Goal: Information Seeking & Learning: Check status

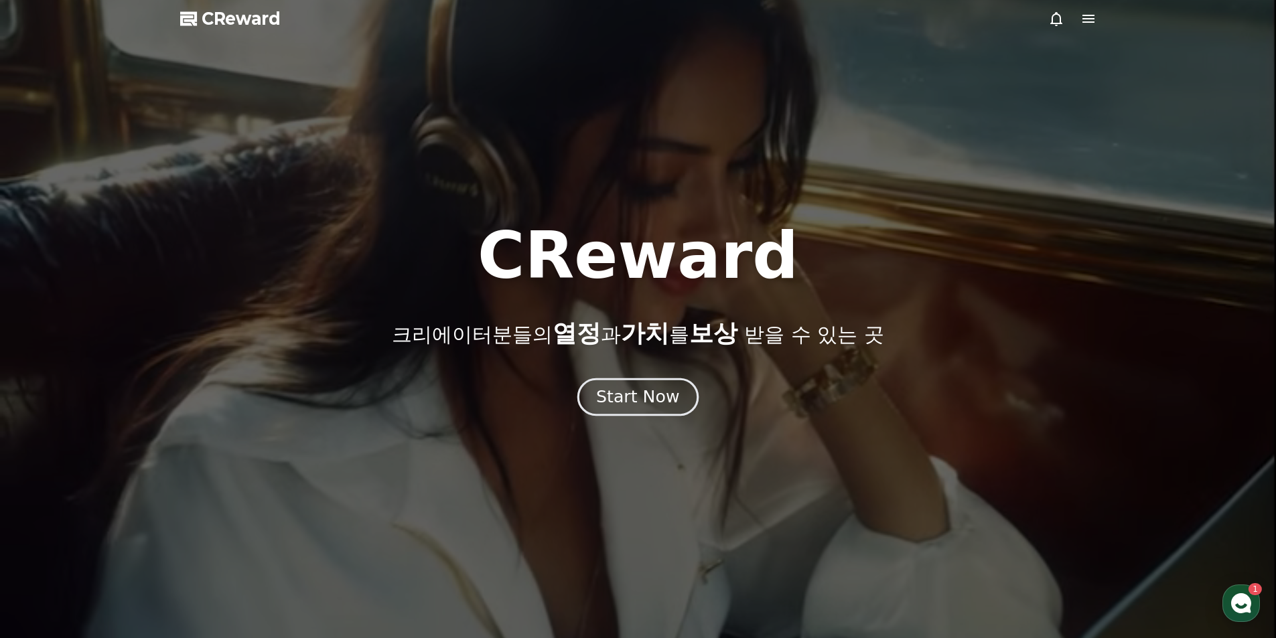
click at [660, 392] on div "Start Now" at bounding box center [637, 397] width 83 height 23
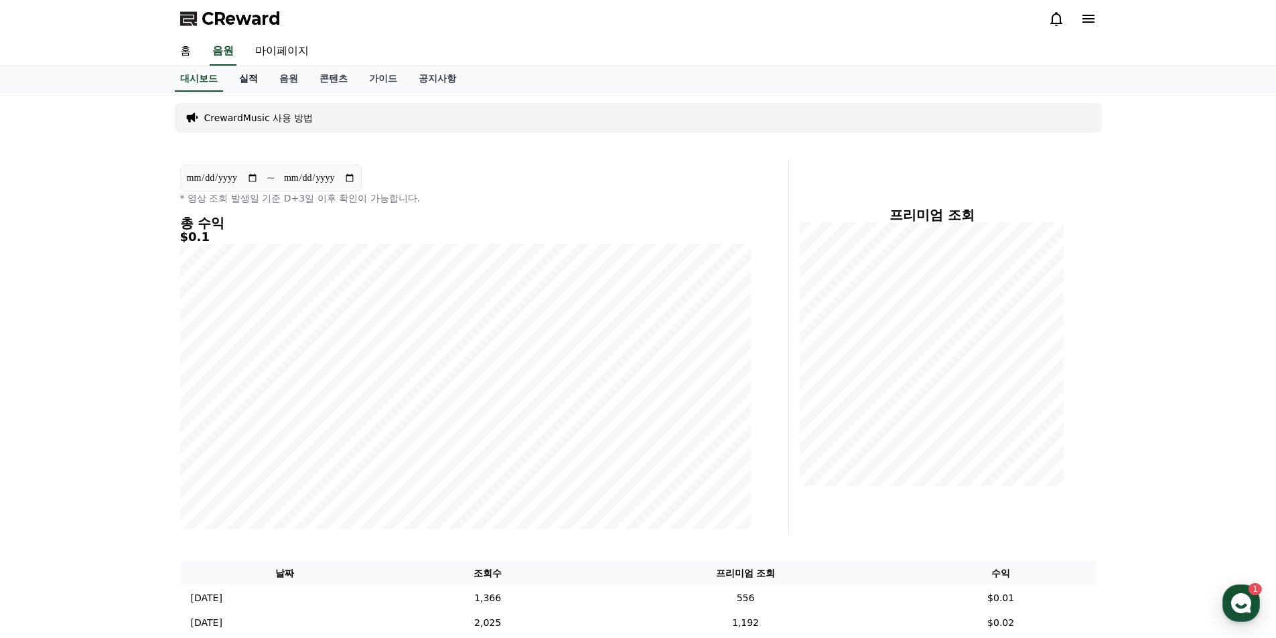
click at [256, 74] on link "실적" at bounding box center [248, 78] width 40 height 25
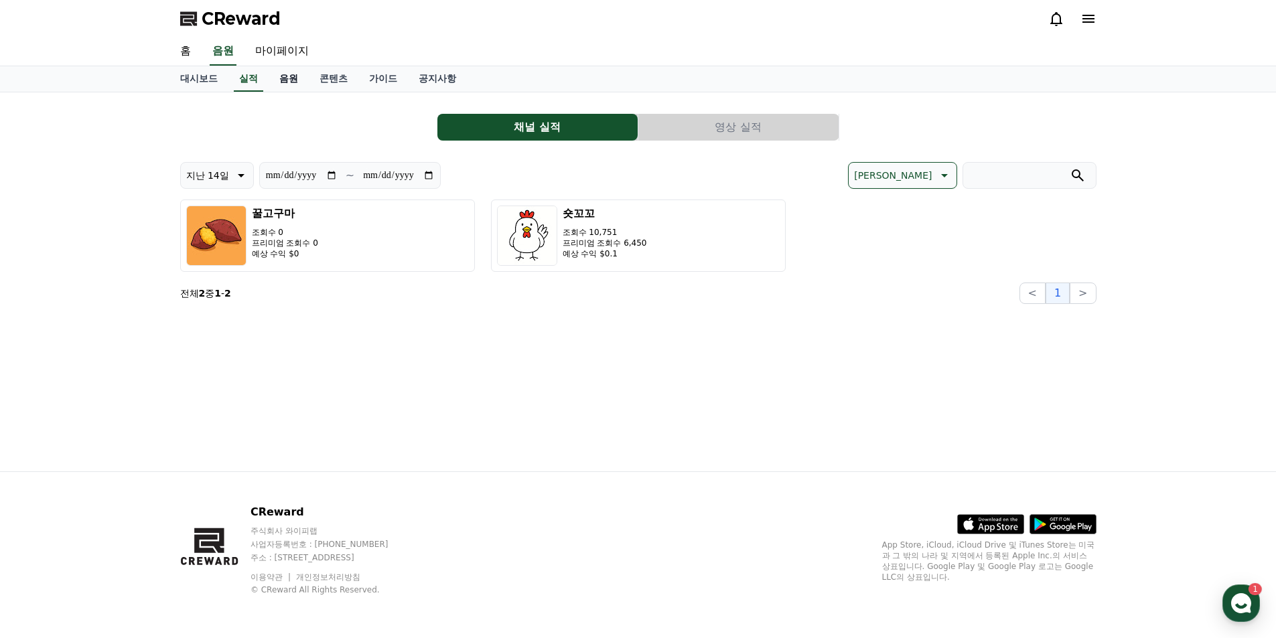
click at [300, 79] on link "음원" at bounding box center [289, 78] width 40 height 25
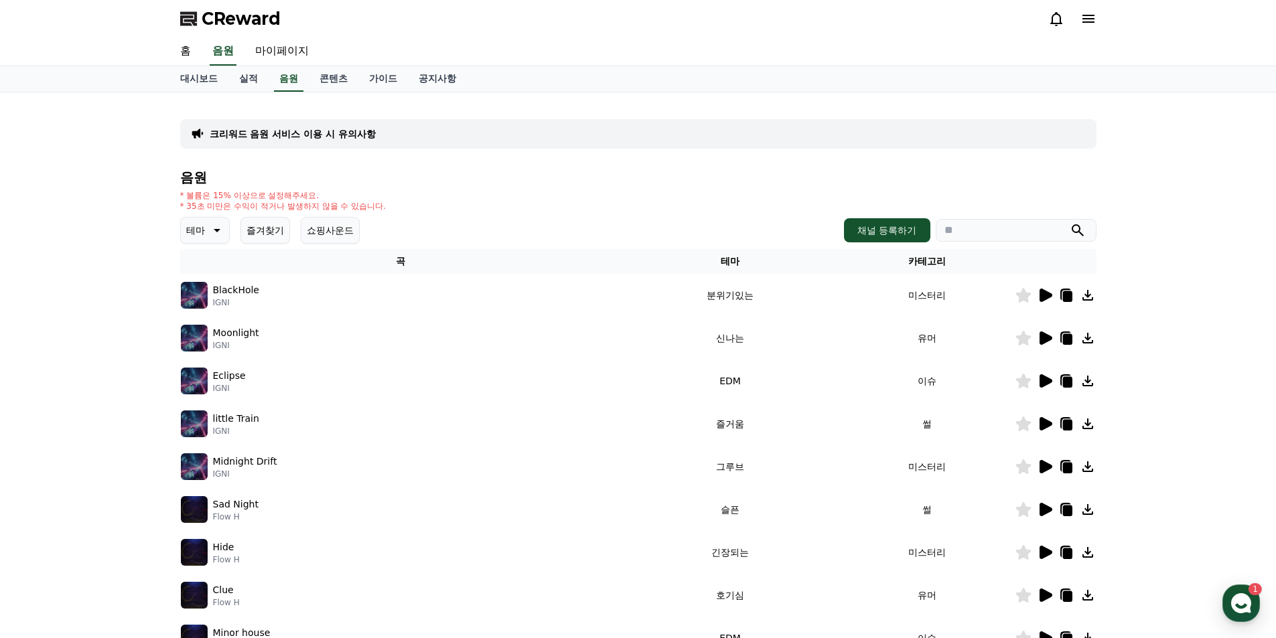
click at [1002, 228] on input "search" at bounding box center [1015, 230] width 161 height 23
type input "*"
type input "****"
click at [1069, 222] on button "submit" at bounding box center [1077, 230] width 16 height 16
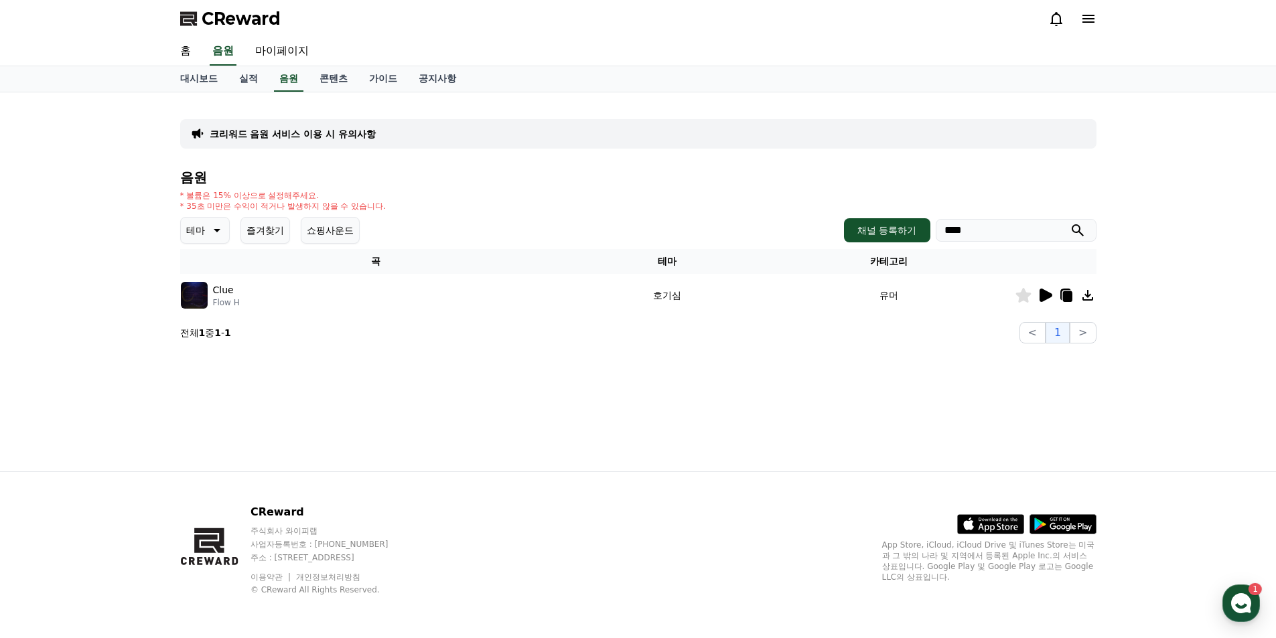
click at [1084, 294] on icon at bounding box center [1087, 295] width 16 height 16
drag, startPoint x: 1234, startPoint y: 172, endPoint x: 1211, endPoint y: 182, distance: 25.5
click at [1234, 172] on div "크리워드 음원 서비스 이용 시 유의사항 음원 * 볼륨은 15% 이상으로 설정해주세요. * 35초 미만은 수익이 적거나 발생하지 않을 수 있습니…" at bounding box center [638, 281] width 1276 height 379
click at [255, 82] on link "실적" at bounding box center [248, 78] width 40 height 25
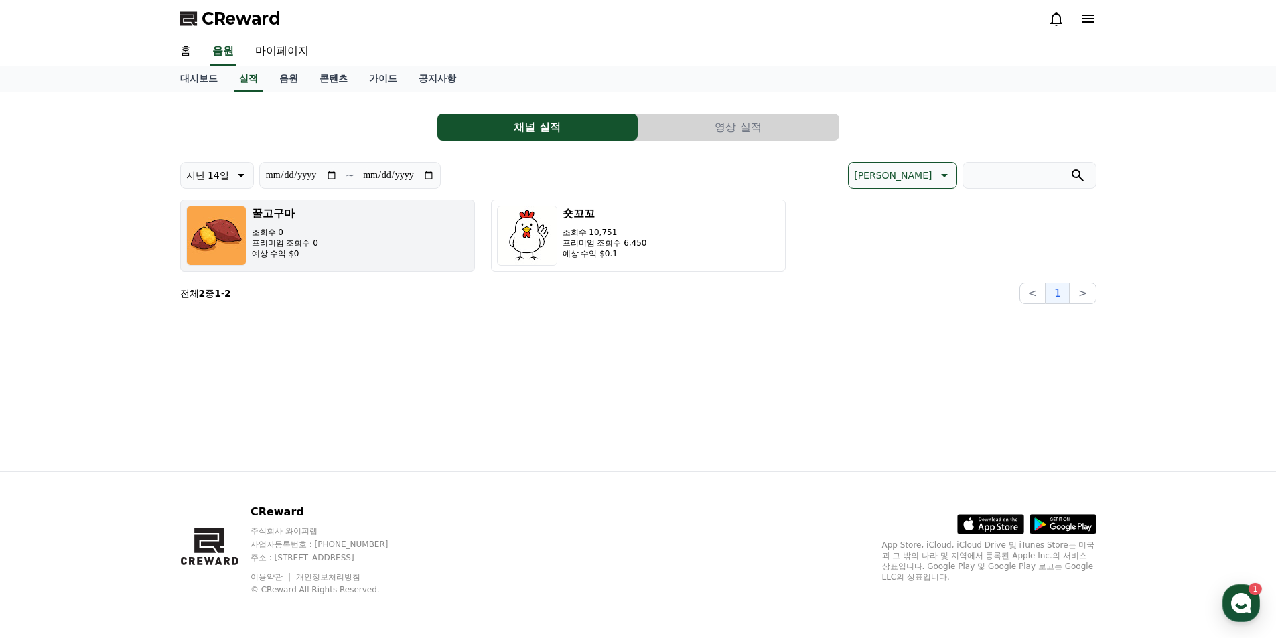
click at [333, 240] on button "꿀고구마 조회수 0 프리미엄 조회수 0 예상 수익 $0" at bounding box center [327, 236] width 295 height 72
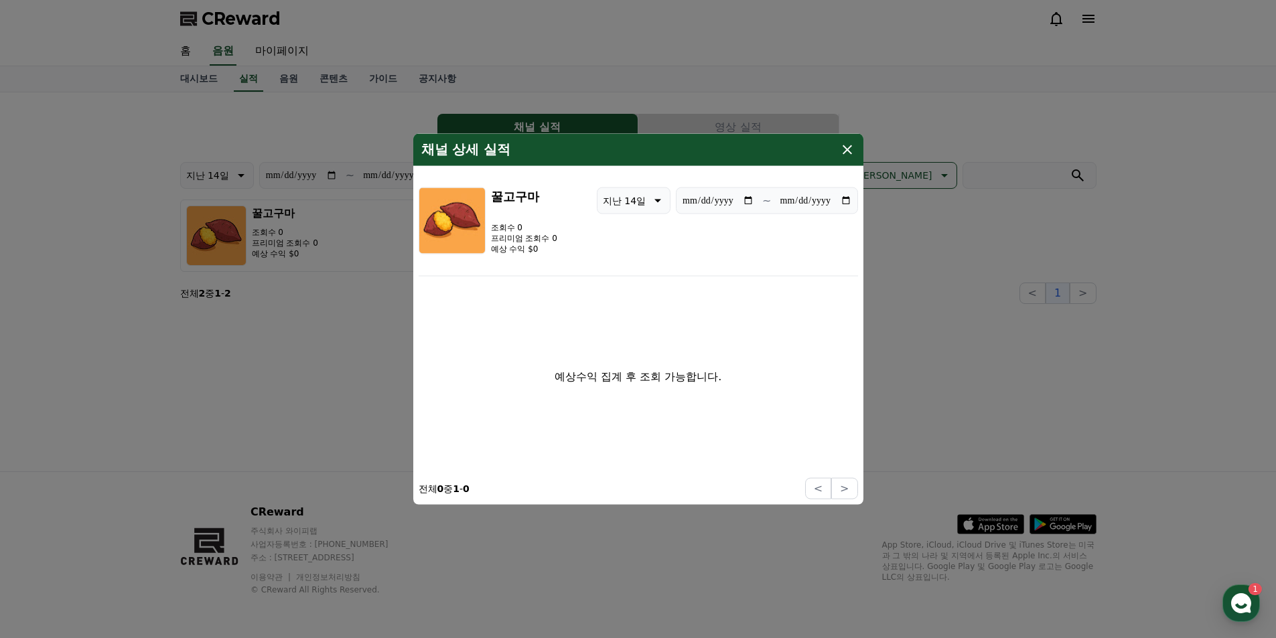
click at [846, 154] on icon "modal" at bounding box center [847, 149] width 16 height 16
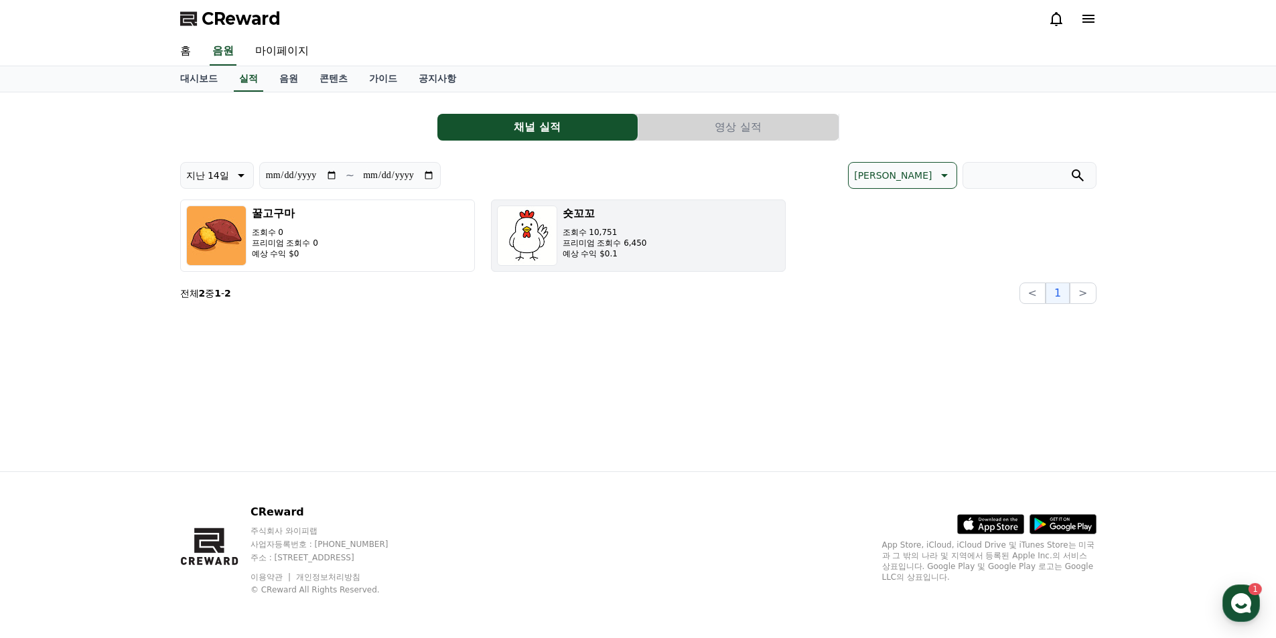
click at [684, 238] on button "숏꼬꼬 조회수 10,751 프리미엄 조회수 6,450 예상 수익 $0.1" at bounding box center [638, 236] width 295 height 72
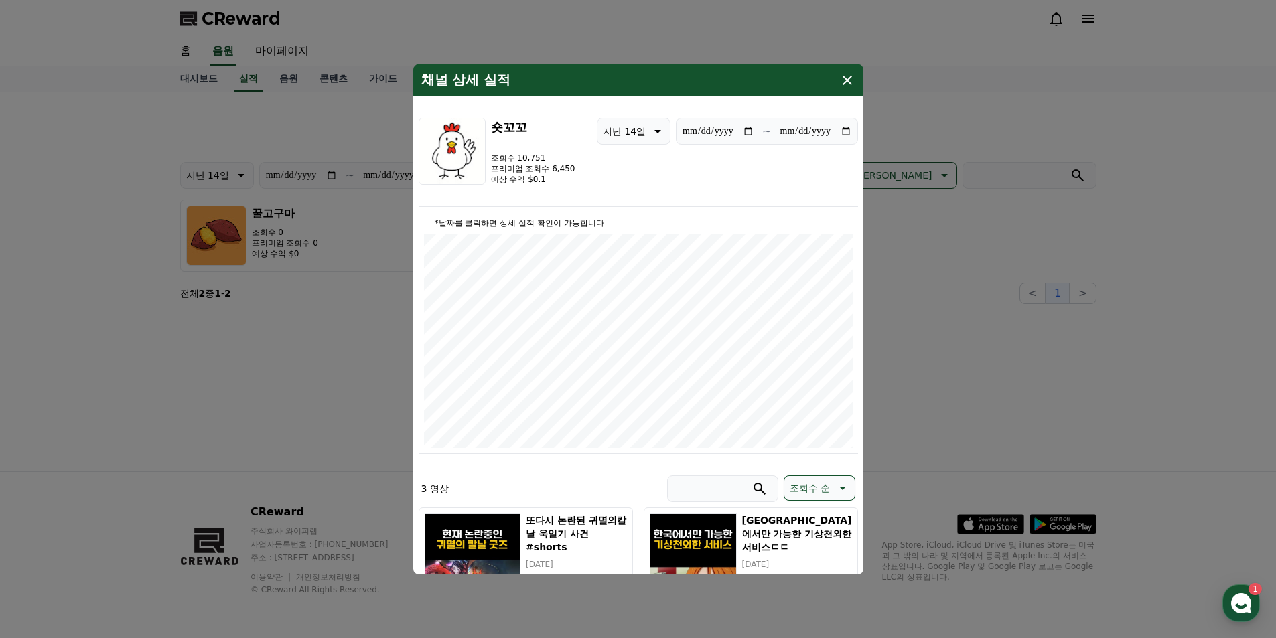
click at [848, 82] on icon "modal" at bounding box center [846, 79] width 9 height 9
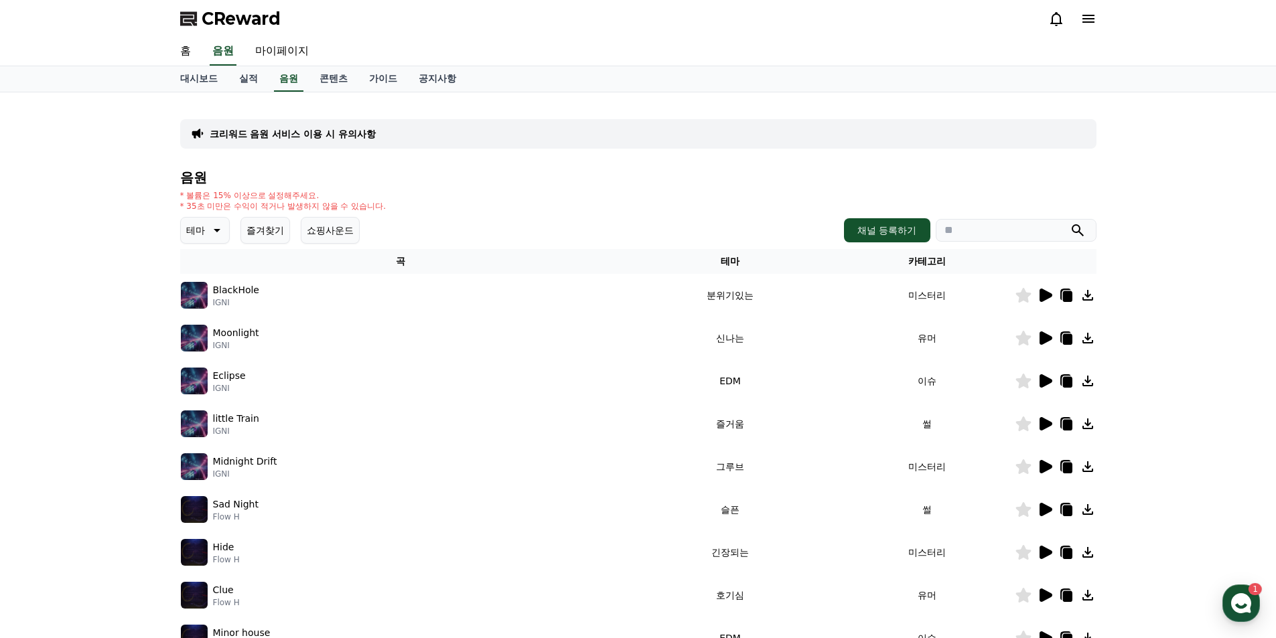
click at [39, 518] on div "크리워드 음원 서비스 이용 시 유의사항 음원 * 볼륨은 15% 이상으로 설정해주세요. * 35초 미만은 수익이 적거나 발생하지 않을 수 있습니…" at bounding box center [638, 416] width 1276 height 648
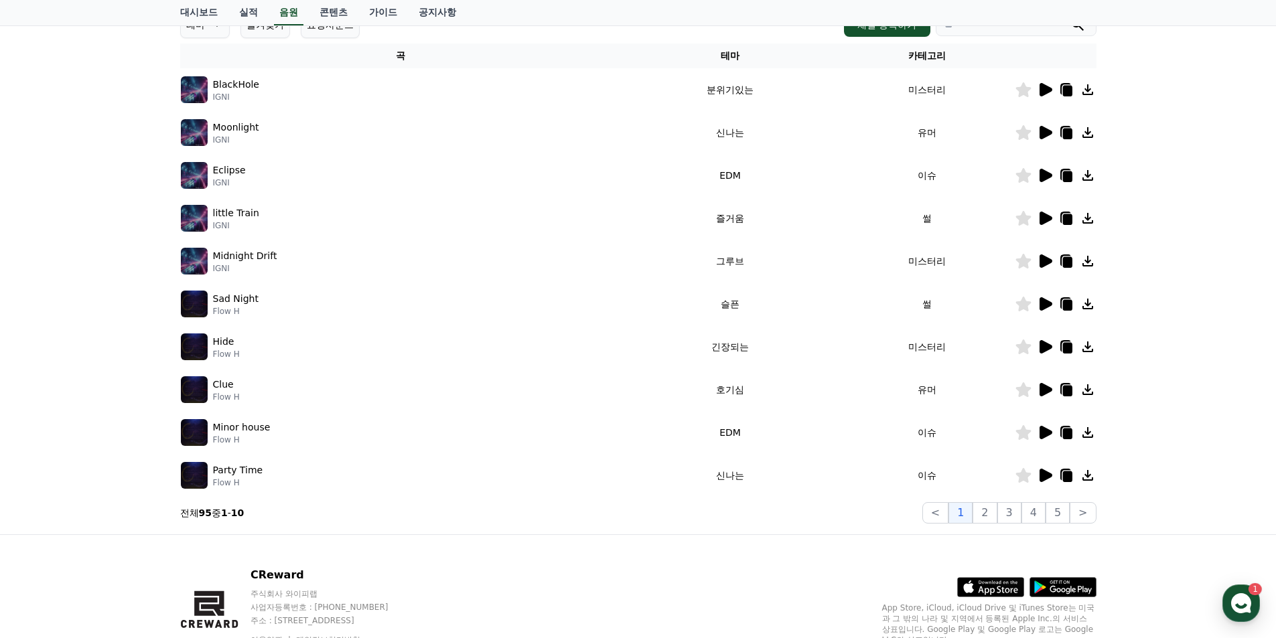
scroll to position [268, 0]
